Goal: Check status: Check status

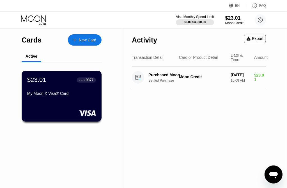
click at [74, 108] on div "$23.01 ● ● ● ● 9877 My Moon X Visa® Card" at bounding box center [62, 95] width 80 height 51
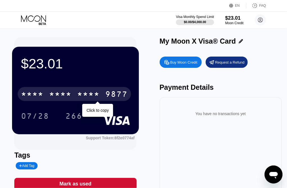
click at [73, 93] on div "* * * * * * * * * * * * 9877" at bounding box center [74, 94] width 113 height 14
